Goal: Find specific page/section: Find specific page/section

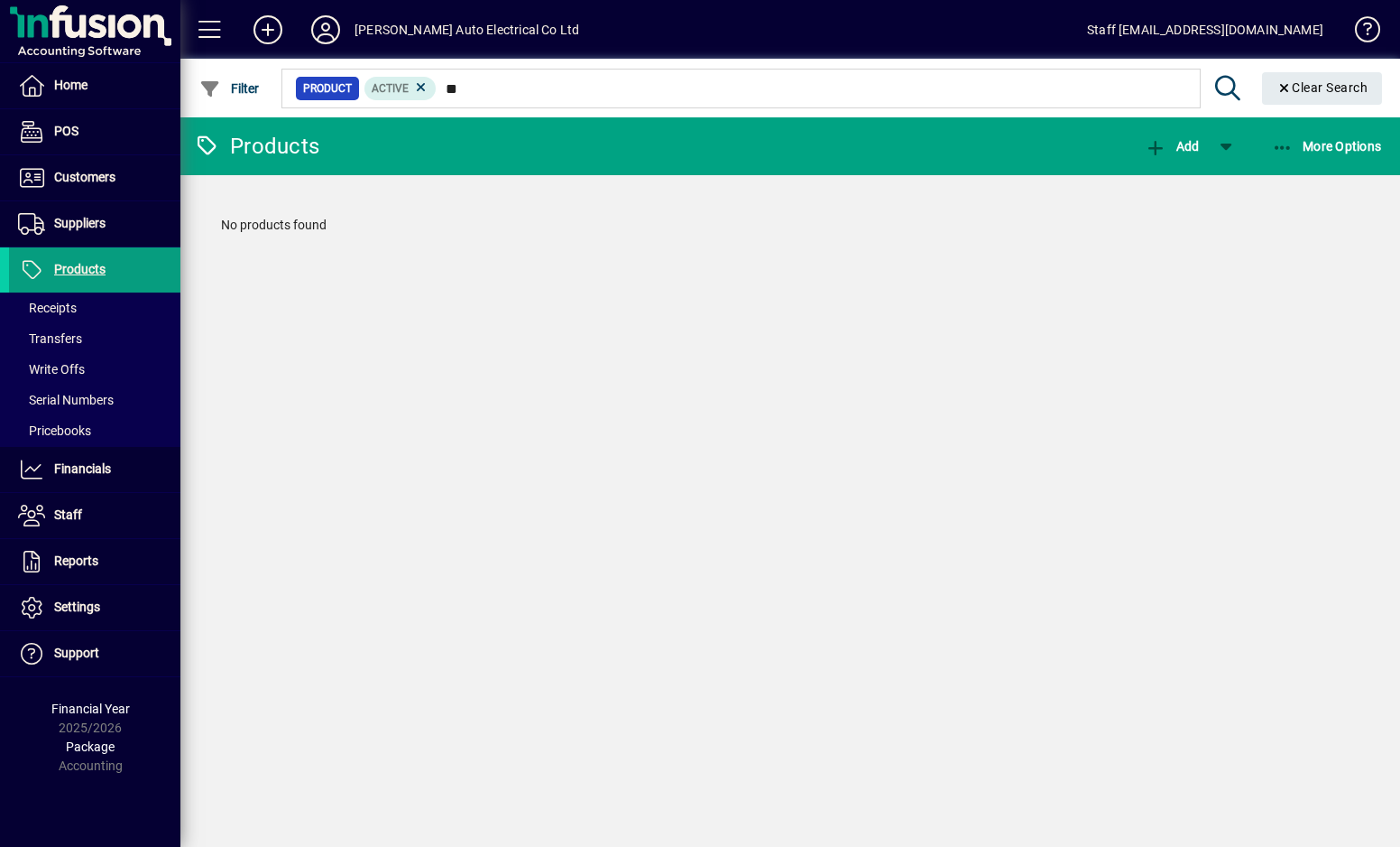
type input "*"
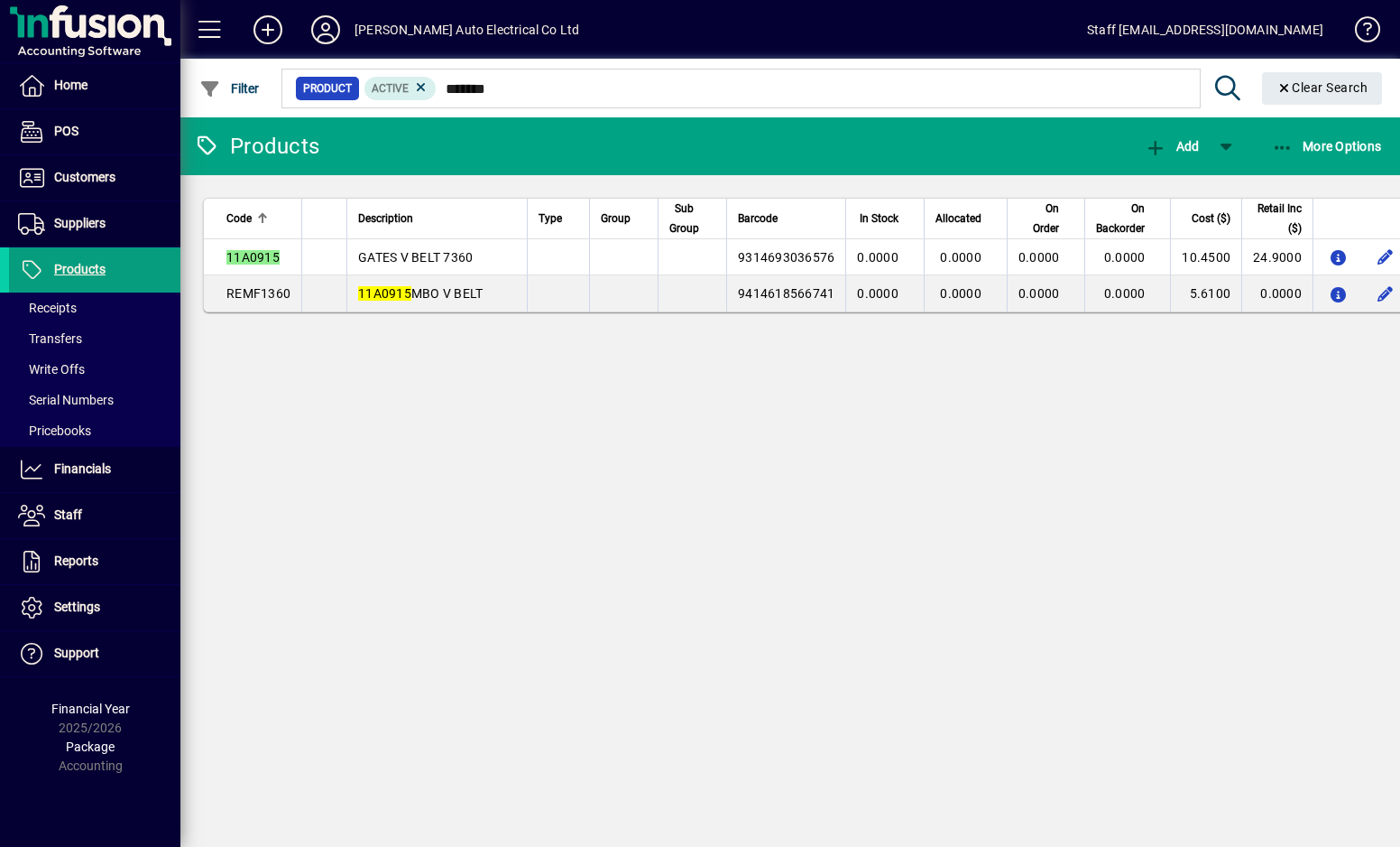
type input "*******"
drag, startPoint x: 783, startPoint y: 32, endPoint x: 768, endPoint y: 61, distance: 32.6
